Goal: Task Accomplishment & Management: Complete application form

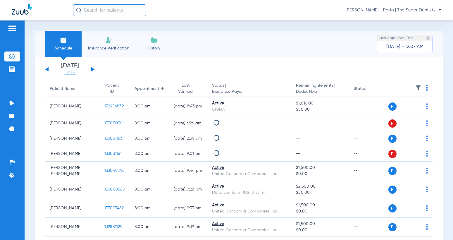
click at [115, 47] on span "Insurance Verification" at bounding box center [108, 48] width 45 height 6
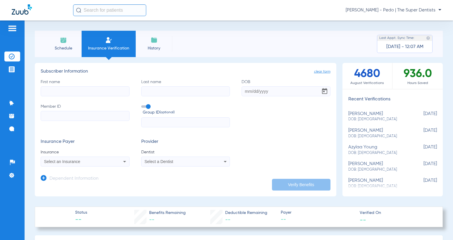
click at [77, 94] on input "First name" at bounding box center [85, 91] width 89 height 10
type input "Avril"
click at [179, 93] on input "Last name" at bounding box center [185, 91] width 89 height 10
type input "[PERSON_NAME]"
drag, startPoint x: 246, startPoint y: 90, endPoint x: 251, endPoint y: 89, distance: 6.0
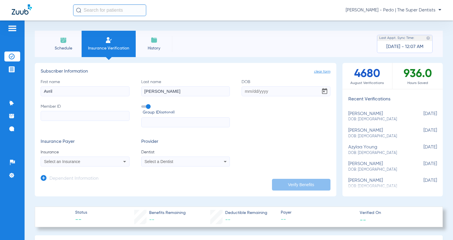
click at [246, 90] on input "DOB" at bounding box center [286, 91] width 89 height 10
type input "[DATE]"
click at [88, 112] on input "Member ID" at bounding box center [85, 116] width 89 height 10
paste input "024336245"
type input "024336245"
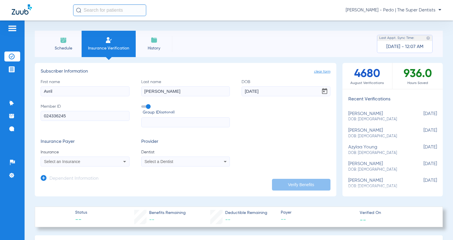
click at [73, 158] on div "Select an Insurance" at bounding box center [85, 161] width 88 height 7
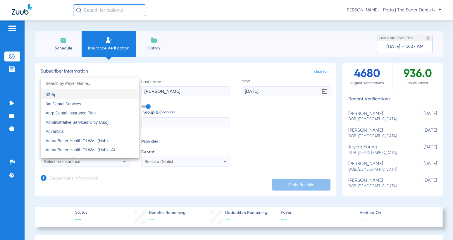
click at [181, 133] on div at bounding box center [226, 120] width 453 height 240
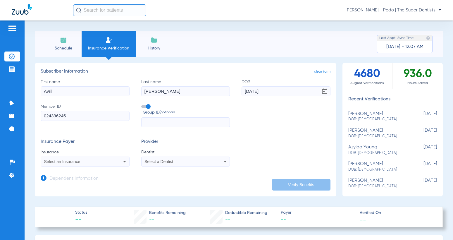
click at [168, 164] on span "Select a Dentist" at bounding box center [159, 161] width 29 height 5
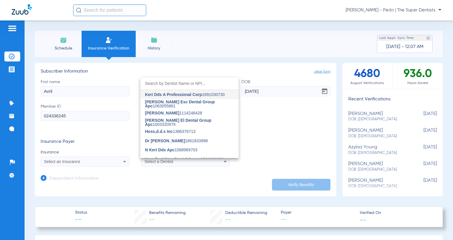
drag, startPoint x: 178, startPoint y: 95, endPoint x: 157, endPoint y: 128, distance: 39.0
click at [178, 95] on span "Keri Dds A Professional Corp" at bounding box center [173, 94] width 57 height 5
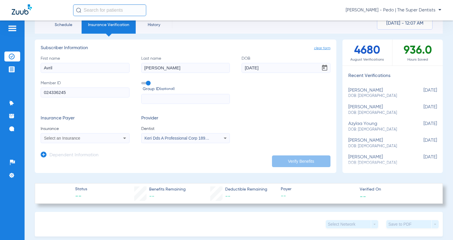
scroll to position [59, 0]
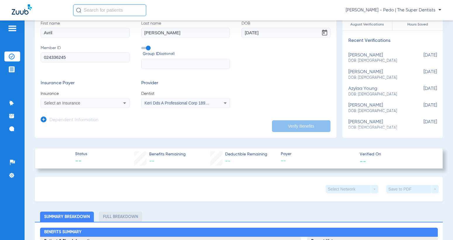
click at [44, 119] on icon at bounding box center [44, 119] width 6 height 6
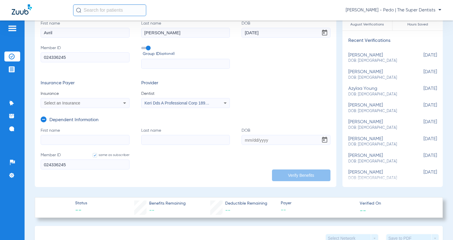
click at [79, 139] on input "First name" at bounding box center [85, 140] width 89 height 10
drag, startPoint x: 79, startPoint y: 139, endPoint x: 181, endPoint y: 133, distance: 102.0
click at [181, 133] on label "Last name" at bounding box center [185, 136] width 89 height 17
click at [181, 135] on input "Last name" at bounding box center [185, 140] width 89 height 10
paste input "[PERSON_NAME]"
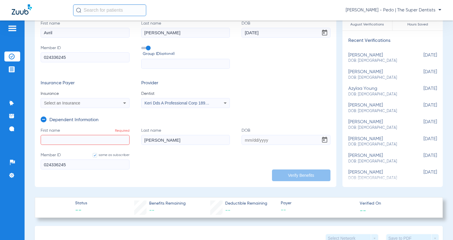
type input "[PERSON_NAME]"
click at [58, 137] on input "First name Required" at bounding box center [85, 140] width 89 height 10
type input "j"
type input "[PERSON_NAME]"
click at [242, 139] on input "DOB" at bounding box center [286, 140] width 89 height 10
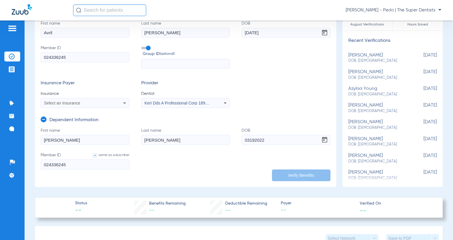
type input "[DATE]"
click at [76, 105] on span "Select an Insurance" at bounding box center [62, 103] width 36 height 5
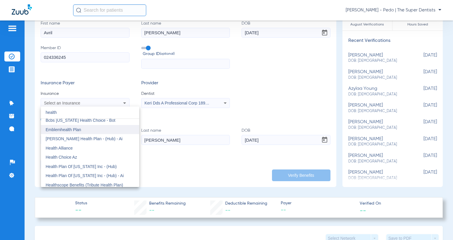
scroll to position [88, 0]
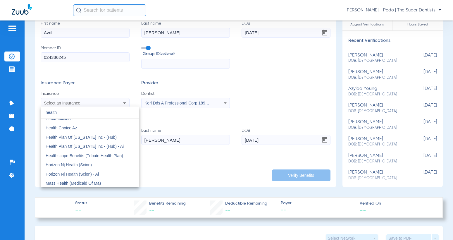
type input "health"
click at [259, 84] on div at bounding box center [226, 120] width 453 height 240
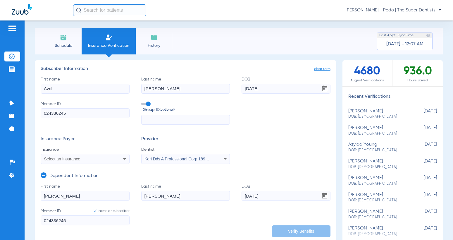
scroll to position [0, 0]
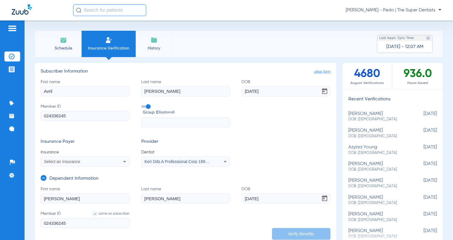
click at [66, 162] on span "Select an Insurance" at bounding box center [62, 161] width 36 height 5
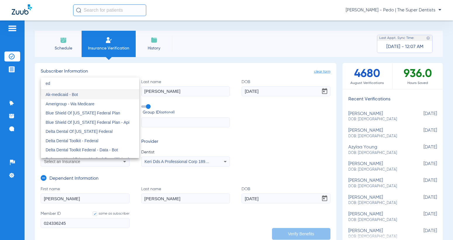
type input "e"
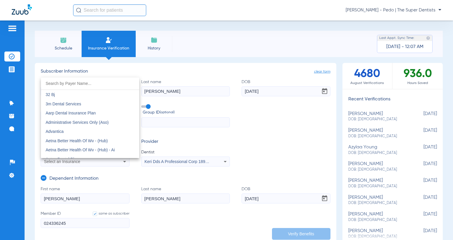
type input "="
click at [276, 151] on div at bounding box center [226, 120] width 453 height 240
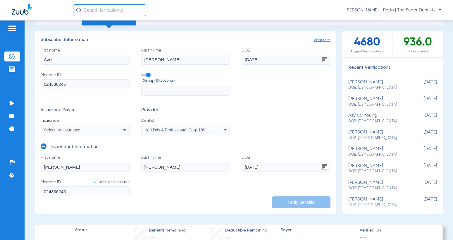
scroll to position [29, 0]
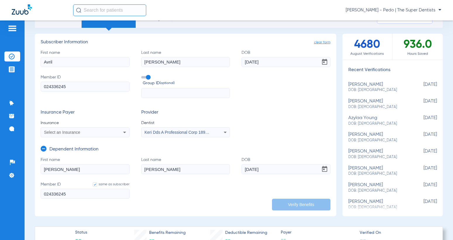
drag, startPoint x: 265, startPoint y: 169, endPoint x: 260, endPoint y: 149, distance: 20.2
click at [265, 169] on input "[DATE]" at bounding box center [286, 169] width 89 height 10
drag, startPoint x: 119, startPoint y: 61, endPoint x: -82, endPoint y: 6, distance: 209.0
click at [0, 6] on html "[PERSON_NAME] - Pedo | The Super Dentists Patients Insurance Verification Treat…" at bounding box center [226, 120] width 453 height 240
type input "d"
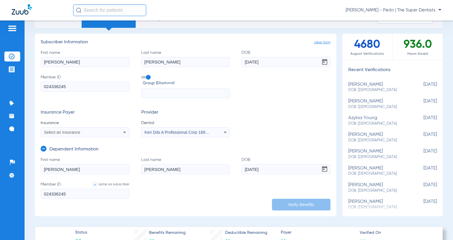
type input "[PERSON_NAME]"
drag, startPoint x: 162, startPoint y: 61, endPoint x: -82, endPoint y: 4, distance: 250.8
click at [0, 4] on html "[PERSON_NAME] - Pedo | The Super Dentists Patients Insurance Verification Treat…" at bounding box center [226, 120] width 453 height 240
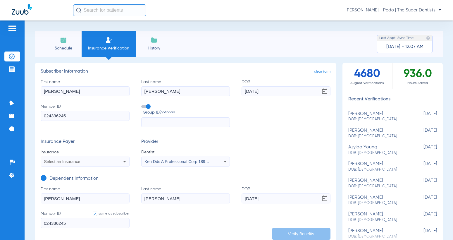
type input "[PERSON_NAME]"
click at [12, 75] on div "Patients Insurance Verification Treatment Acceptance Communication Activity App…" at bounding box center [226, 140] width 453 height 240
drag, startPoint x: 303, startPoint y: 99, endPoint x: 299, endPoint y: 100, distance: 4.2
click at [302, 100] on div "First name [PERSON_NAME] Last name [PERSON_NAME] [DEMOGRAPHIC_DATA] Member ID 0…" at bounding box center [186, 103] width 290 height 49
drag, startPoint x: 281, startPoint y: 94, endPoint x: 3, endPoint y: 71, distance: 279.3
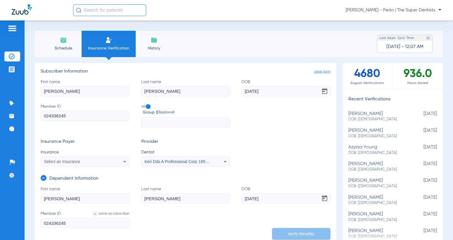
click at [24, 76] on div "Patients Insurance Verification Treatment Acceptance Communication Activity App…" at bounding box center [226, 140] width 453 height 240
click at [83, 160] on div "Select an Insurance" at bounding box center [77, 162] width 66 height 4
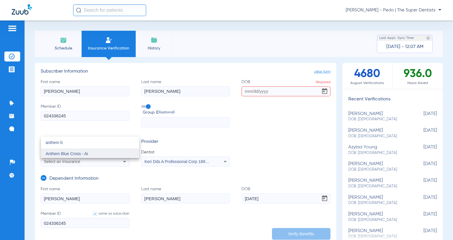
type input "anthem b"
click at [102, 153] on mat-option "Anthem Blue Cross - Ai" at bounding box center [90, 153] width 98 height 9
click at [243, 95] on input "DOB Required" at bounding box center [286, 91] width 89 height 10
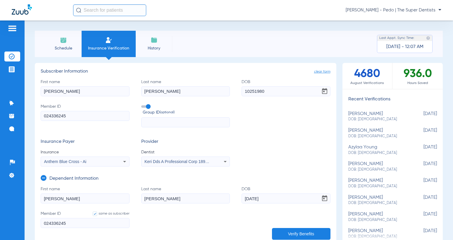
type input "[DATE]"
click at [43, 178] on icon at bounding box center [44, 178] width 6 height 6
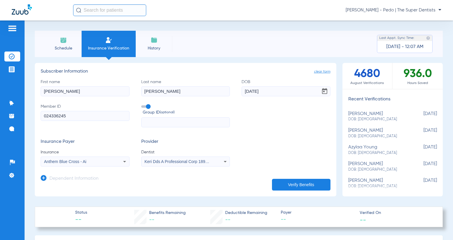
drag, startPoint x: 70, startPoint y: 111, endPoint x: -8, endPoint y: 107, distance: 78.3
click at [0, 107] on html "[PERSON_NAME] - Pedo | The Super Dentists Patients Insurance Verification Treat…" at bounding box center [226, 120] width 453 height 240
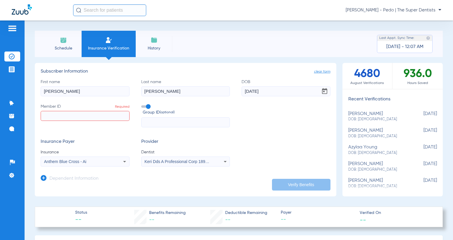
click at [80, 111] on input "Member ID Required" at bounding box center [85, 116] width 89 height 10
paste input "076M92061"
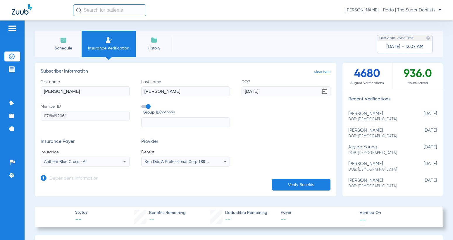
type input "076M92061"
drag, startPoint x: 299, startPoint y: 181, endPoint x: 300, endPoint y: 184, distance: 3.3
click at [299, 181] on button "Verify Benefits" at bounding box center [301, 185] width 59 height 12
type input "[PERSON_NAME]"
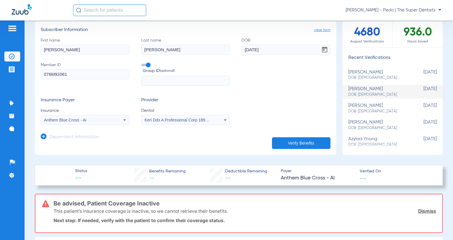
scroll to position [29, 0]
